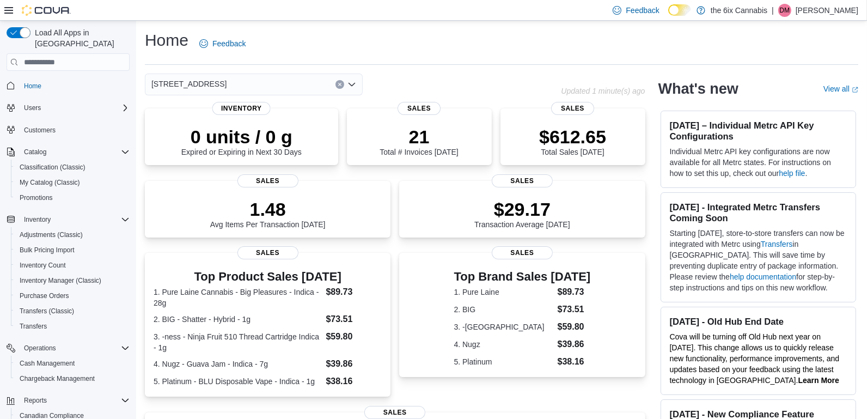
click at [338, 85] on icon "Clear input" at bounding box center [340, 84] width 4 height 4
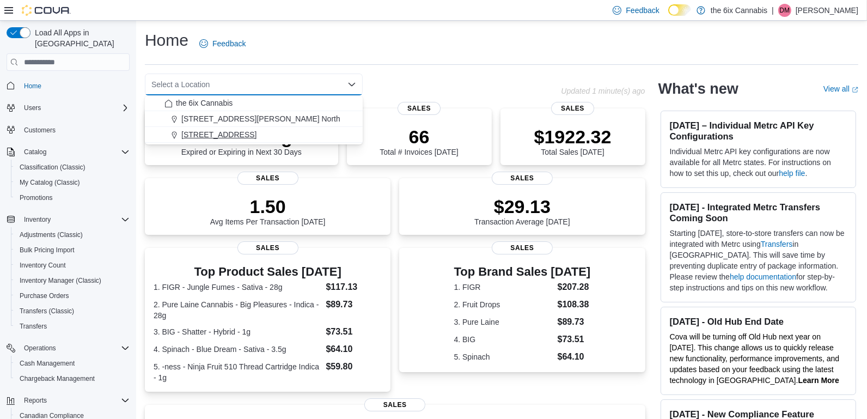
click at [298, 135] on div "6758 Kingston Rd." at bounding box center [260, 134] width 192 height 11
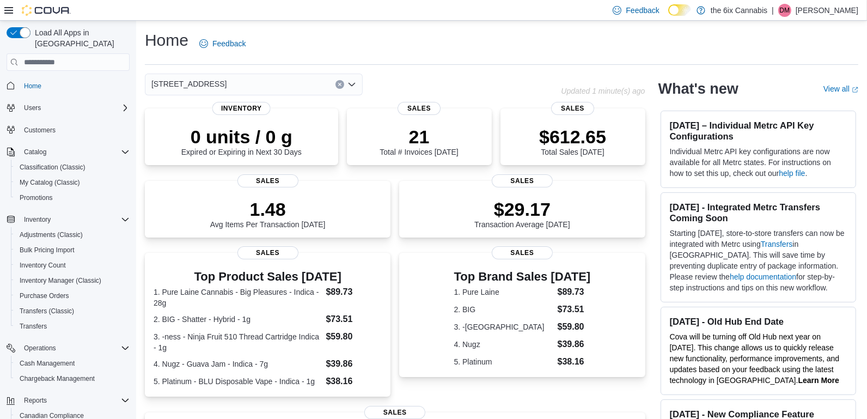
click at [342, 84] on button "Clear input" at bounding box center [339, 84] width 9 height 9
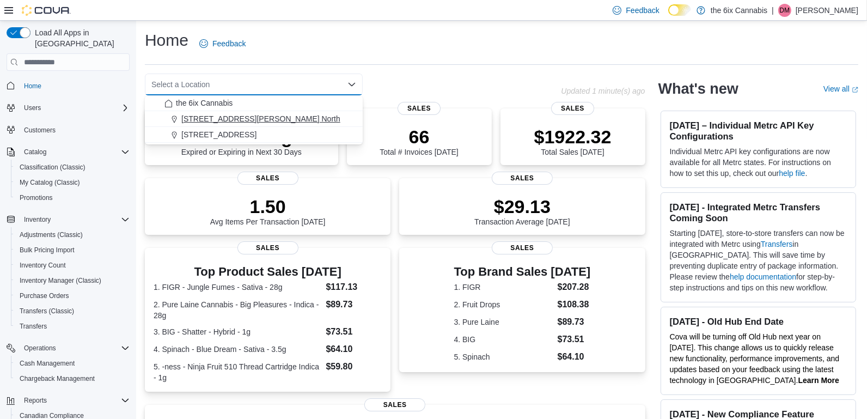
click at [315, 116] on div "475 Westney Rd. North" at bounding box center [260, 118] width 192 height 11
